Goal: Task Accomplishment & Management: Manage account settings

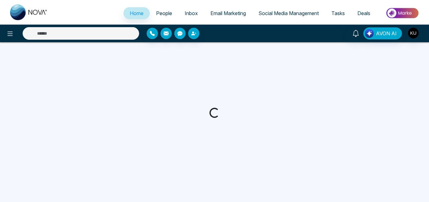
select select "*"
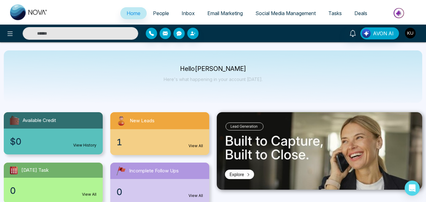
click at [412, 34] on img "button" at bounding box center [410, 33] width 11 height 11
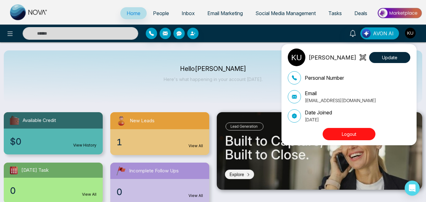
click at [271, 77] on div "[PERSON_NAME] Update Personal Number Email [EMAIL_ADDRESS][DOMAIN_NAME] Date Jo…" at bounding box center [213, 101] width 426 height 202
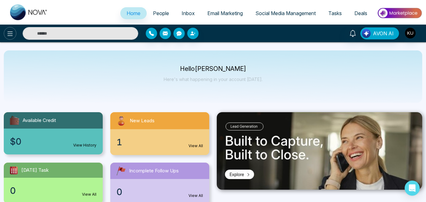
click at [10, 30] on icon at bounding box center [10, 34] width 8 height 8
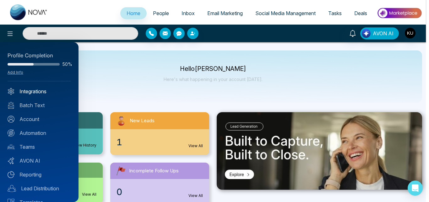
click at [34, 93] on link "Integrations" at bounding box center [40, 91] width 64 height 8
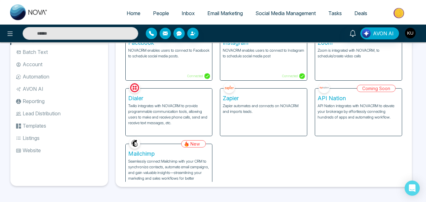
scroll to position [19, 0]
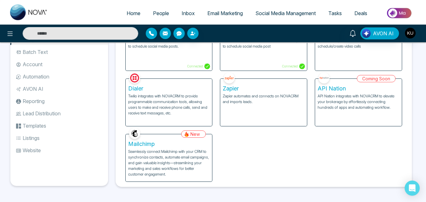
select select "*"
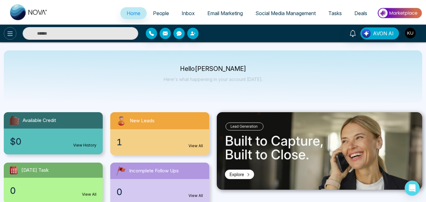
click at [9, 32] on icon at bounding box center [10, 33] width 5 height 4
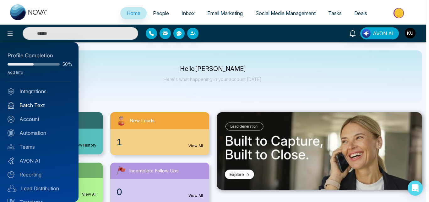
click at [36, 106] on link "Batch Text" at bounding box center [40, 105] width 64 height 8
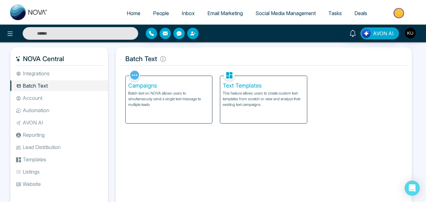
click at [34, 96] on li "Account" at bounding box center [59, 97] width 98 height 11
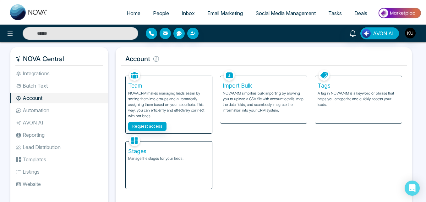
click at [42, 110] on li "Automation" at bounding box center [59, 110] width 98 height 11
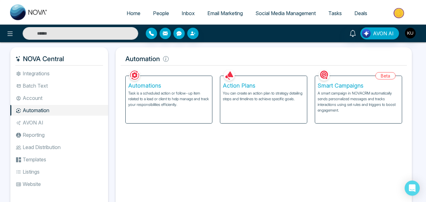
click at [36, 99] on li "Account" at bounding box center [59, 97] width 98 height 11
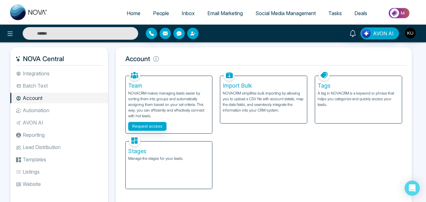
click at [38, 119] on li "AVON AI" at bounding box center [59, 122] width 98 height 11
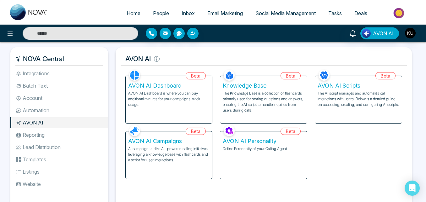
click at [46, 135] on li "Reporting" at bounding box center [59, 134] width 98 height 11
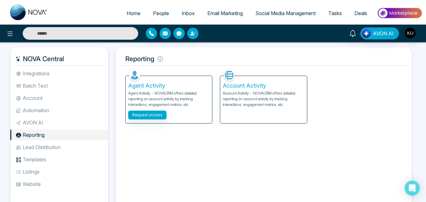
click at [52, 143] on li "Lead Distribution" at bounding box center [59, 146] width 98 height 11
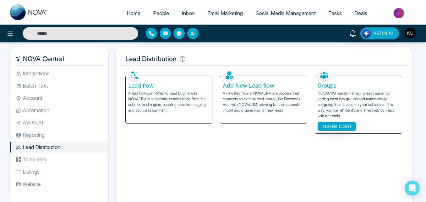
click at [47, 157] on li "Templates" at bounding box center [59, 159] width 98 height 11
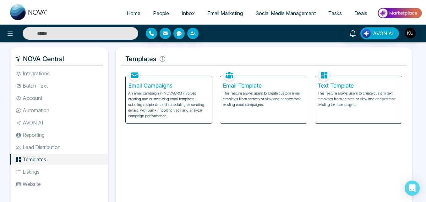
click at [41, 169] on li "Listings" at bounding box center [59, 171] width 98 height 11
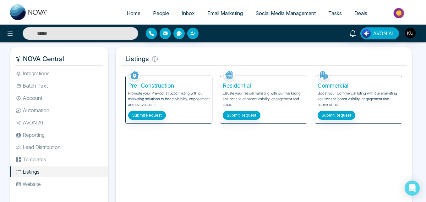
click at [36, 184] on li "Website" at bounding box center [59, 183] width 98 height 11
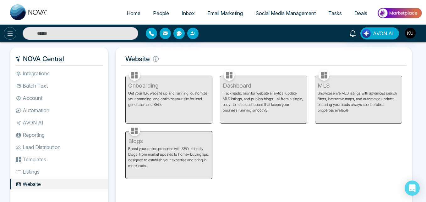
click at [11, 34] on icon at bounding box center [10, 34] width 8 height 8
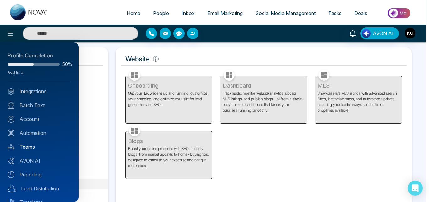
click at [35, 147] on link "Teams" at bounding box center [40, 147] width 64 height 8
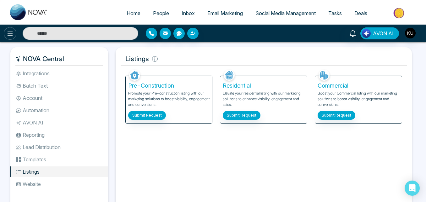
click at [13, 32] on icon at bounding box center [10, 34] width 8 height 8
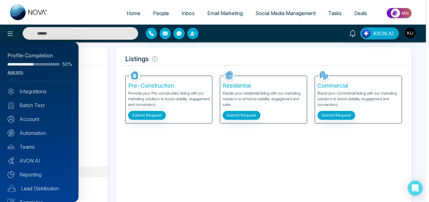
click at [22, 72] on link "Add Info" at bounding box center [16, 72] width 16 height 5
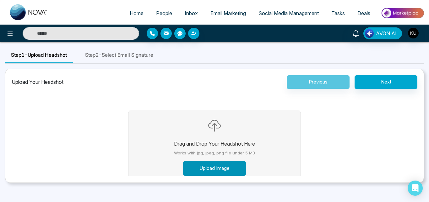
click at [217, 168] on button "Upload Image" at bounding box center [214, 168] width 63 height 15
click at [219, 165] on button "Upload Image" at bounding box center [214, 168] width 63 height 15
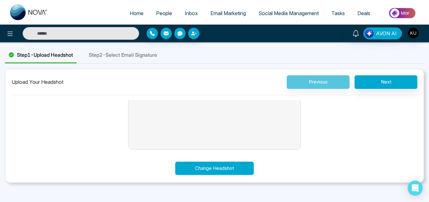
scroll to position [37, 0]
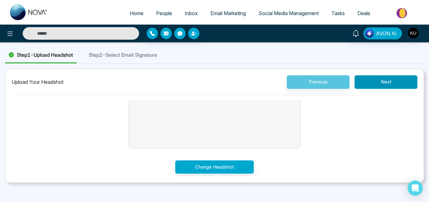
click at [379, 82] on button "Next" at bounding box center [386, 82] width 63 height 14
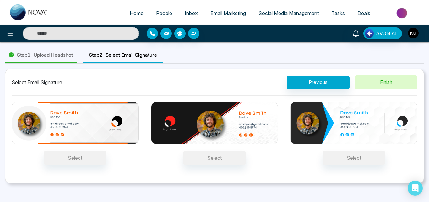
scroll to position [0, 0]
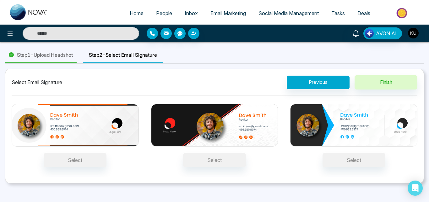
click at [92, 121] on img at bounding box center [75, 125] width 127 height 43
click at [92, 152] on button "Select" at bounding box center [75, 159] width 63 height 14
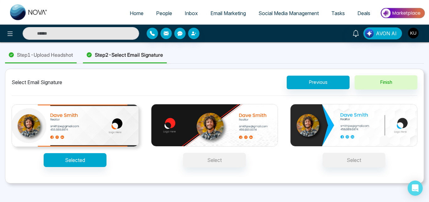
click at [212, 127] on img at bounding box center [214, 125] width 127 height 43
click at [212, 152] on button "Select" at bounding box center [214, 159] width 63 height 14
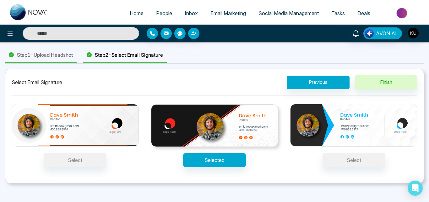
click at [87, 124] on img at bounding box center [75, 125] width 127 height 43
click at [87, 152] on button "Select" at bounding box center [75, 159] width 63 height 14
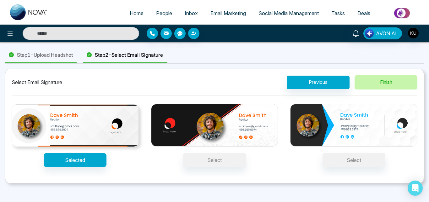
click at [388, 79] on button "Finish" at bounding box center [386, 82] width 63 height 14
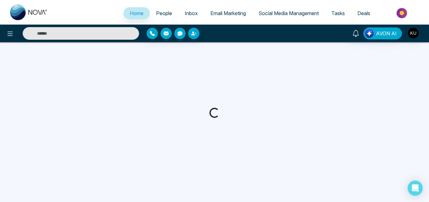
select select "*"
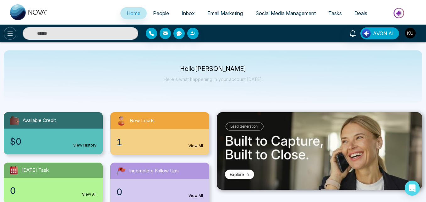
click at [7, 37] on icon at bounding box center [10, 34] width 8 height 8
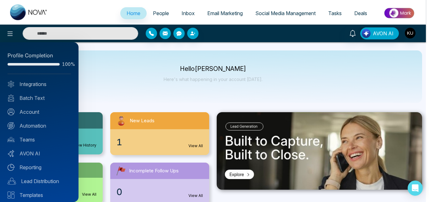
click at [101, 48] on div at bounding box center [214, 101] width 429 height 202
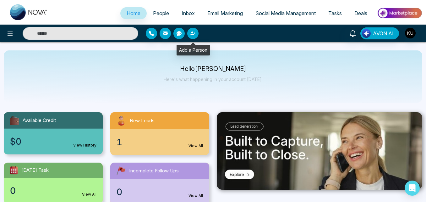
click at [194, 32] on icon "button" at bounding box center [193, 33] width 5 height 5
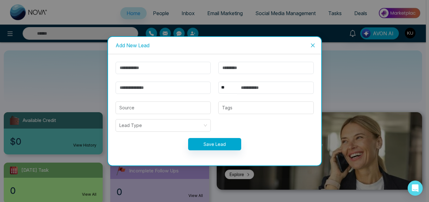
click at [313, 47] on icon "close" at bounding box center [313, 45] width 5 height 5
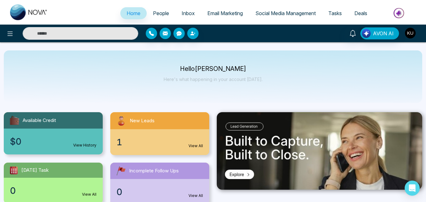
click at [409, 35] on img "button" at bounding box center [410, 33] width 11 height 11
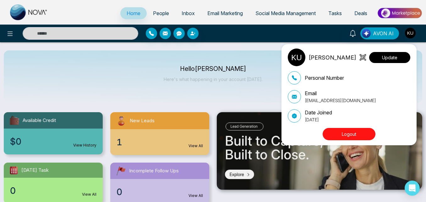
click at [387, 56] on button "Update" at bounding box center [389, 57] width 41 height 11
select select
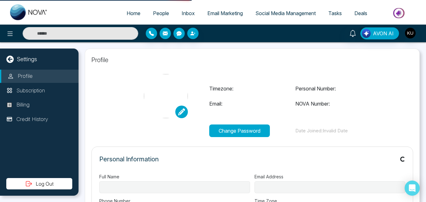
type input "**********"
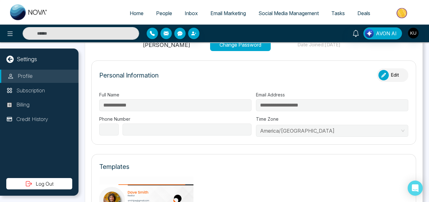
scroll to position [88, 0]
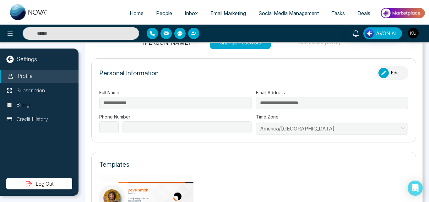
click at [392, 73] on button "Edit" at bounding box center [392, 73] width 31 height 14
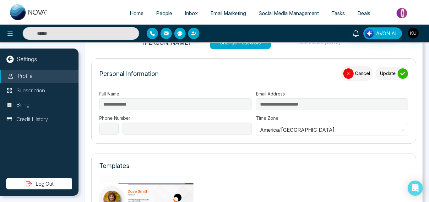
click at [259, 79] on div "Personal Information Cancel Update" at bounding box center [253, 76] width 309 height 21
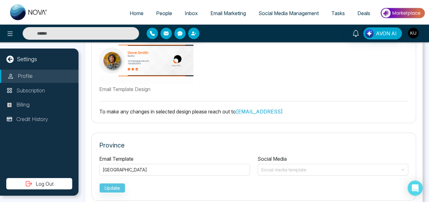
scroll to position [238, 0]
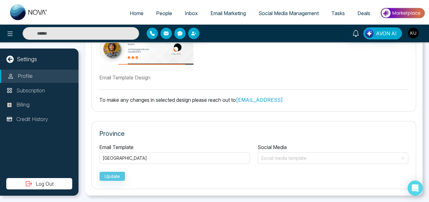
click at [117, 177] on div "Update" at bounding box center [253, 175] width 309 height 12
click at [45, 90] on p "Subscription" at bounding box center [30, 90] width 29 height 8
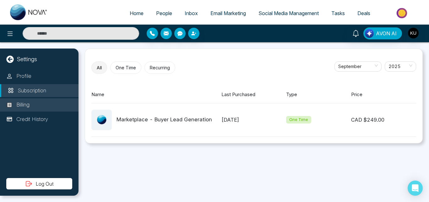
click at [37, 102] on li "Billing" at bounding box center [39, 104] width 79 height 13
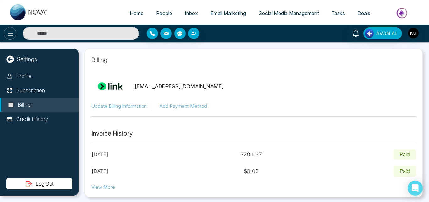
click at [11, 28] on button at bounding box center [10, 33] width 13 height 13
click at [136, 14] on span "Home" at bounding box center [137, 13] width 14 height 6
select select "*"
